Goal: Task Accomplishment & Management: Use online tool/utility

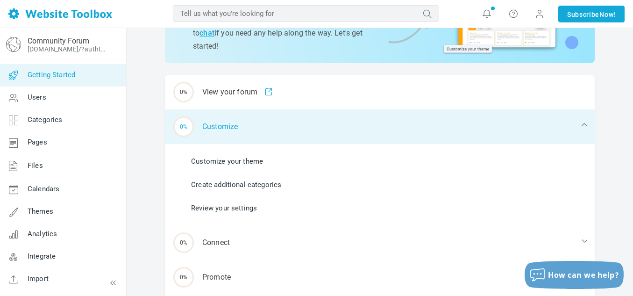
scroll to position [102, 0]
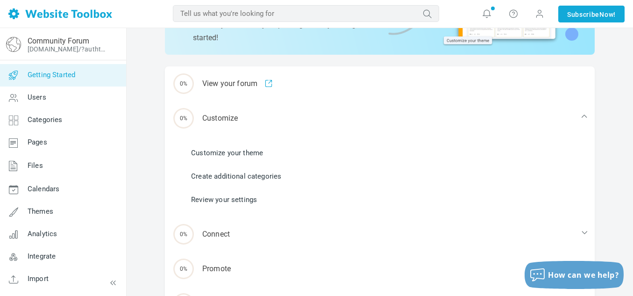
click at [216, 149] on link "Customize your theme" at bounding box center [227, 153] width 72 height 10
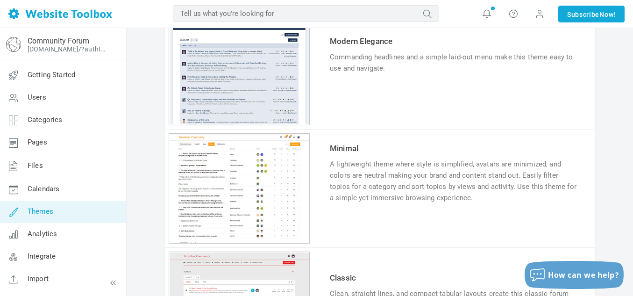
scroll to position [565, 0]
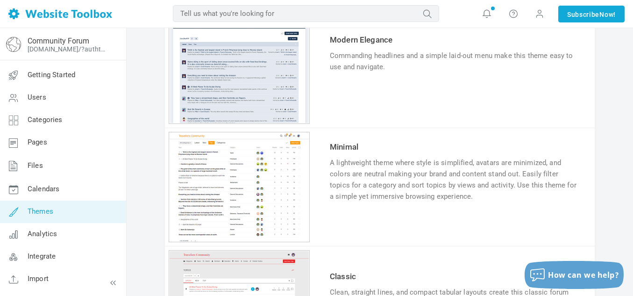
click at [385, 226] on link "Try & Customize" at bounding box center [364, 225] width 69 height 15
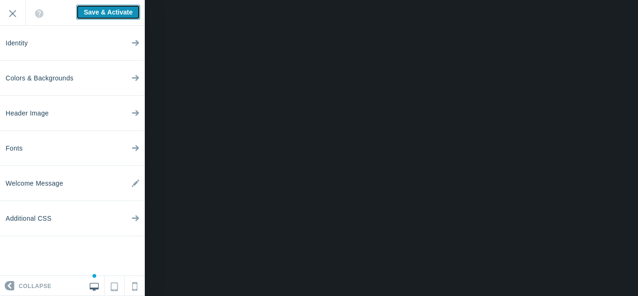
click at [108, 10] on input "Save & Activate" at bounding box center [108, 12] width 64 height 15
type input "Saving..."
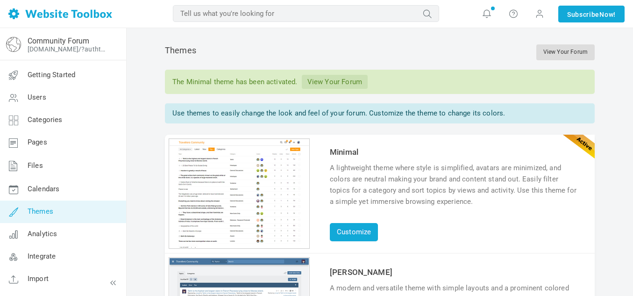
click at [571, 53] on link "View Your Forum" at bounding box center [566, 52] width 58 height 16
click at [51, 84] on link "Getting Started" at bounding box center [63, 75] width 127 height 22
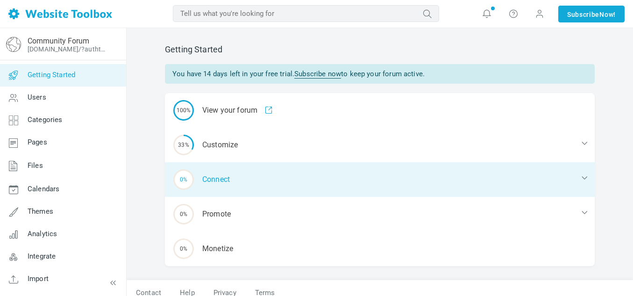
click at [228, 175] on div "0% Connect" at bounding box center [380, 179] width 430 height 35
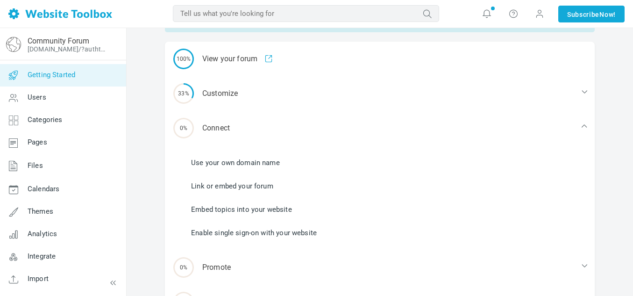
scroll to position [51, 0]
click at [234, 184] on link "Link or embed your forum" at bounding box center [232, 186] width 82 height 10
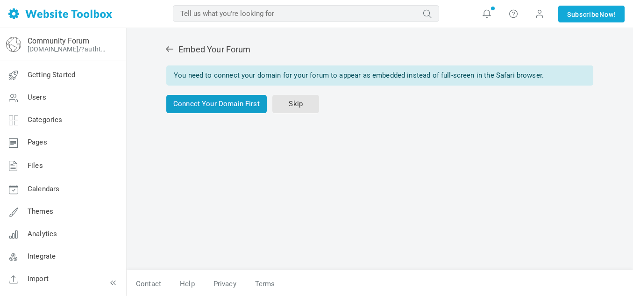
click at [232, 103] on link "Connect Your Domain First" at bounding box center [216, 104] width 100 height 18
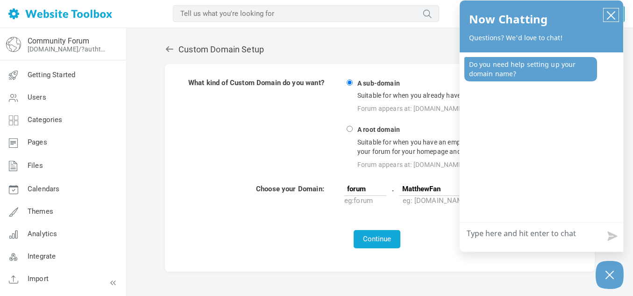
click at [612, 14] on icon "close chatbox" at bounding box center [611, 15] width 7 height 7
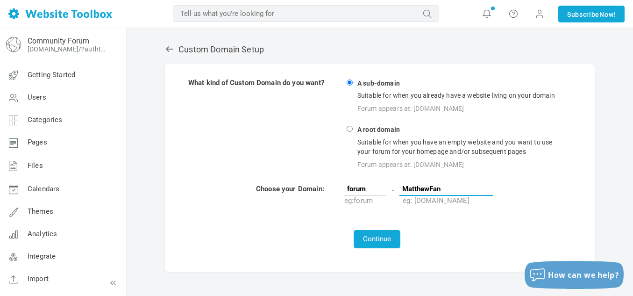
click at [432, 189] on input "MatthewFan" at bounding box center [446, 189] width 93 height 14
paste input "https://sites.google.com/webstercsd.org/matthewfanclub/chat"
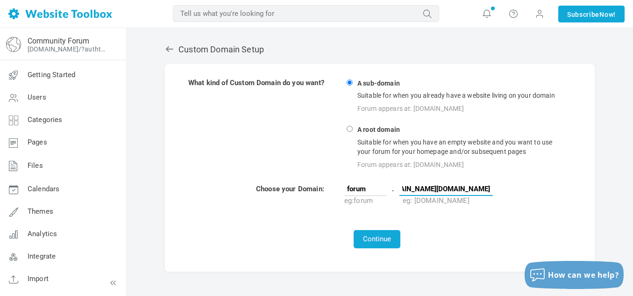
type input "https://sites.google.com/webstercsd.org/matthewfanclub/chat"
click at [353, 128] on input "A root domain Suitable for when you have an empty website and you want to use y…" at bounding box center [350, 129] width 6 height 6
radio input "true"
type input "www"
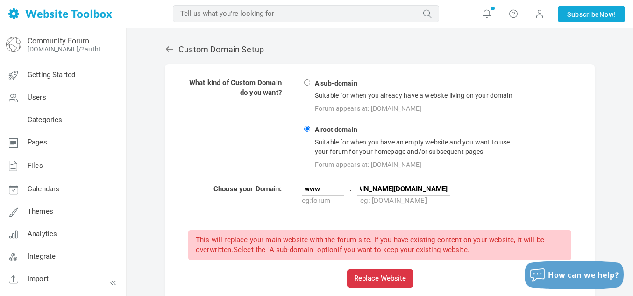
click at [332, 81] on strong "A sub-domain" at bounding box center [336, 83] width 45 height 9
click at [310, 81] on input "A sub-domain Suitable for when you already have a website living on your domain…" at bounding box center [307, 82] width 6 height 6
radio input "true"
type input "forum"
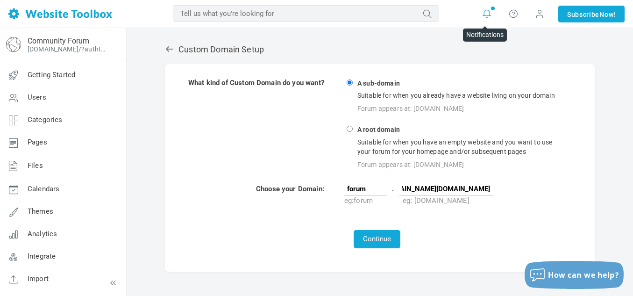
click at [487, 13] on icon at bounding box center [486, 13] width 9 height 10
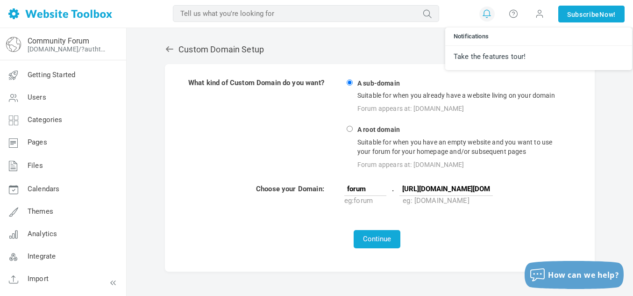
click at [604, 220] on div "Custom Domain Setup What kind of Custom Domain do you want? A sub-domain Suitab…" at bounding box center [380, 179] width 507 height 303
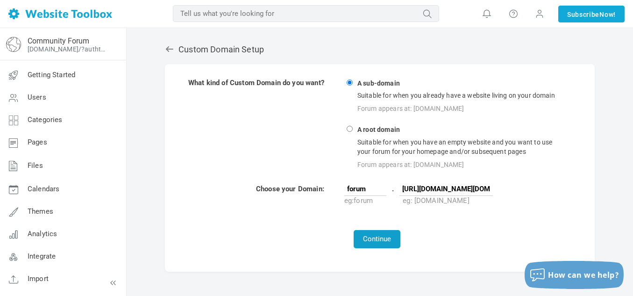
click at [385, 241] on button "Continue" at bounding box center [377, 239] width 47 height 18
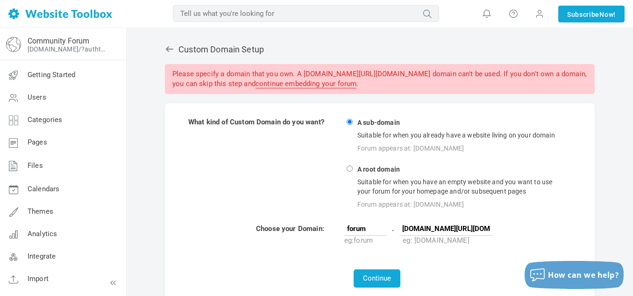
click at [357, 86] on link "continue embedding your forum" at bounding box center [306, 83] width 101 height 9
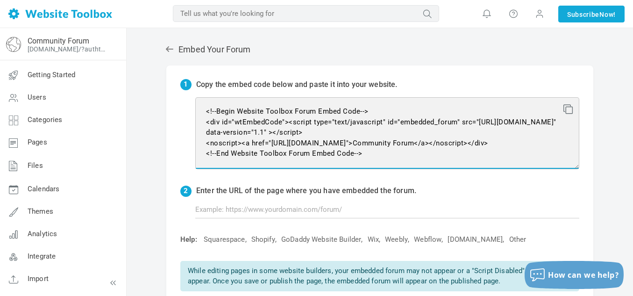
click at [227, 118] on textarea "<!--Begin Website Toolbox Forum Embed Code--> <div id="wtEmbedCode"><script typ…" at bounding box center [387, 133] width 384 height 72
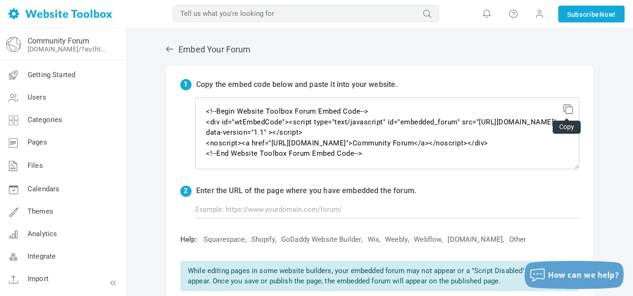
click at [569, 105] on icon at bounding box center [567, 107] width 7 height 7
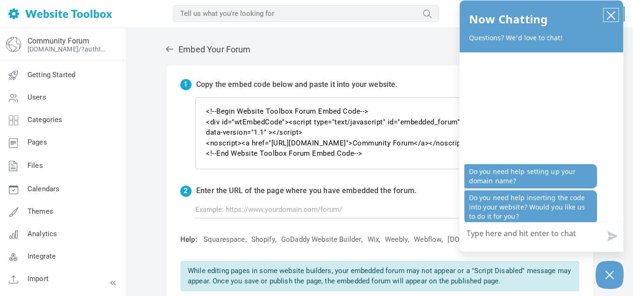
click at [610, 13] on icon "close chatbox" at bounding box center [611, 15] width 9 height 9
